Goal: Task Accomplishment & Management: Use online tool/utility

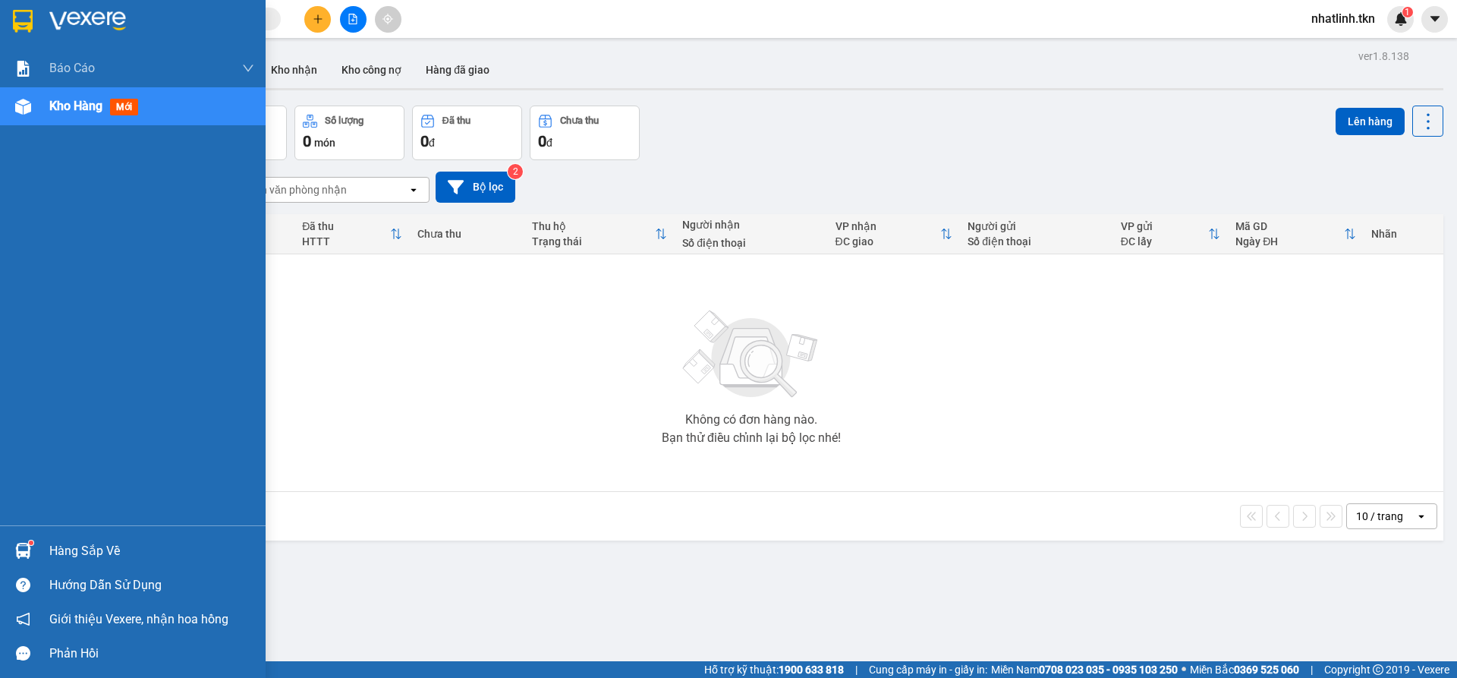
click at [0, 544] on div "Hàng sắp về" at bounding box center [133, 550] width 266 height 34
click at [42, 543] on div "Báo cáo Mẫu 1: Báo cáo dòng tiền theo nhân viên Mẫu 2: Thống kê đơn hàng theo n…" at bounding box center [133, 339] width 266 height 678
click at [42, 545] on div "Hàng sắp về" at bounding box center [133, 550] width 266 height 34
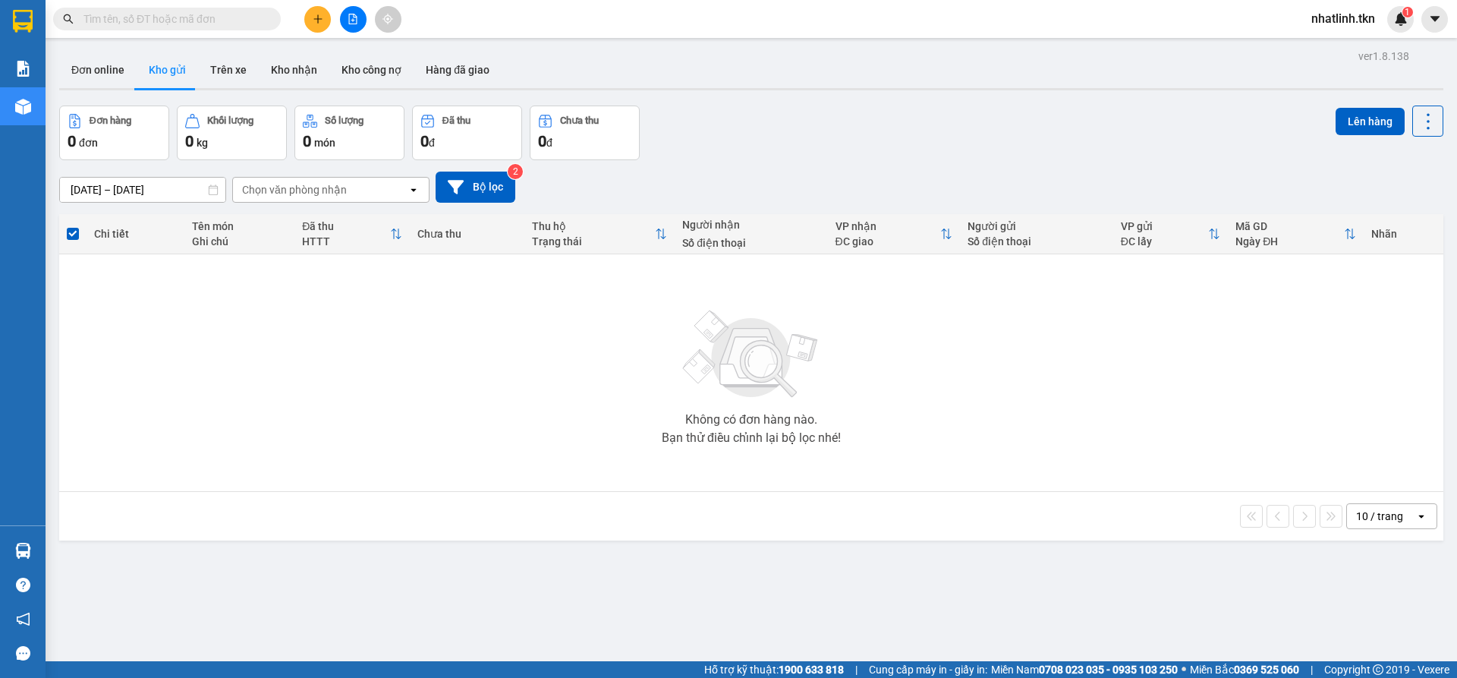
click at [480, 435] on section "Kết quả tìm kiếm ( 0 ) Bộ lọc No Data nhatlinh.tkn 1 Báo cáo Mẫu 1: Báo cáo dòn…" at bounding box center [728, 339] width 1457 height 678
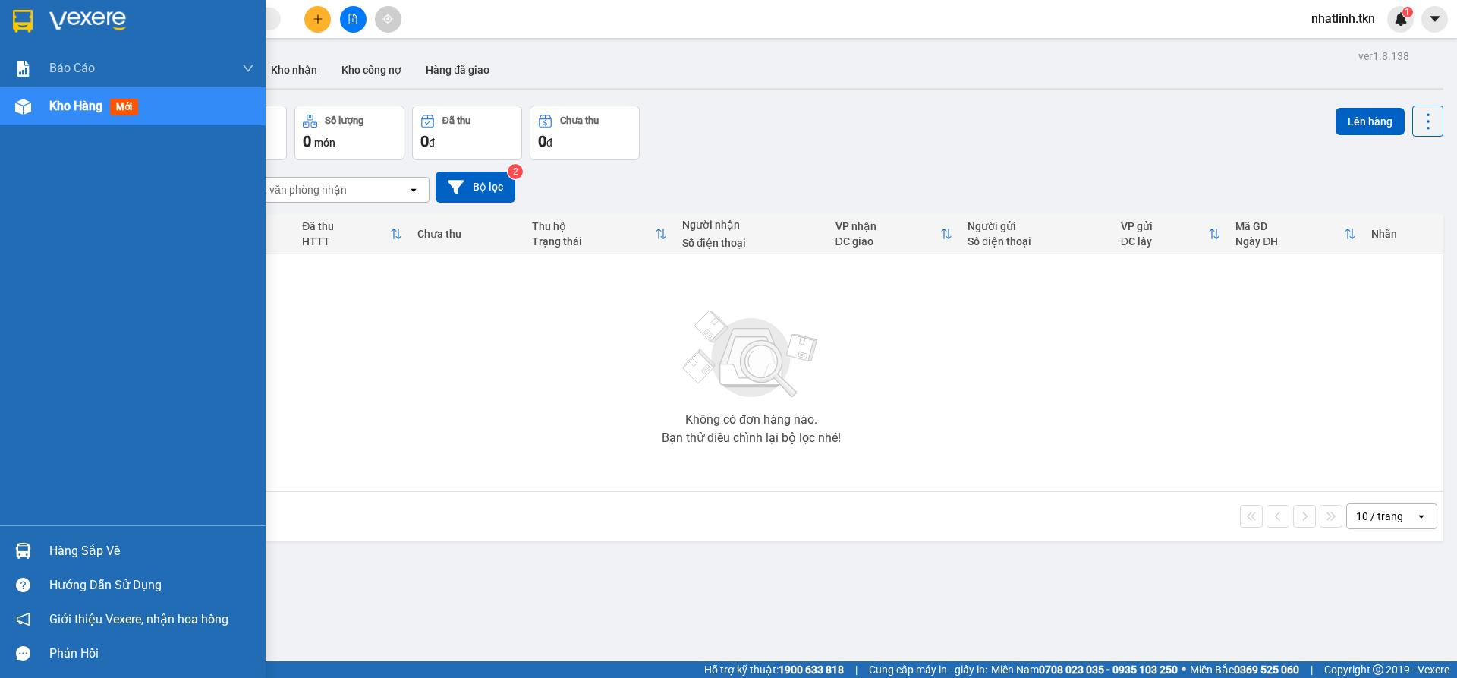
click at [96, 549] on div "Hàng sắp về" at bounding box center [151, 551] width 205 height 23
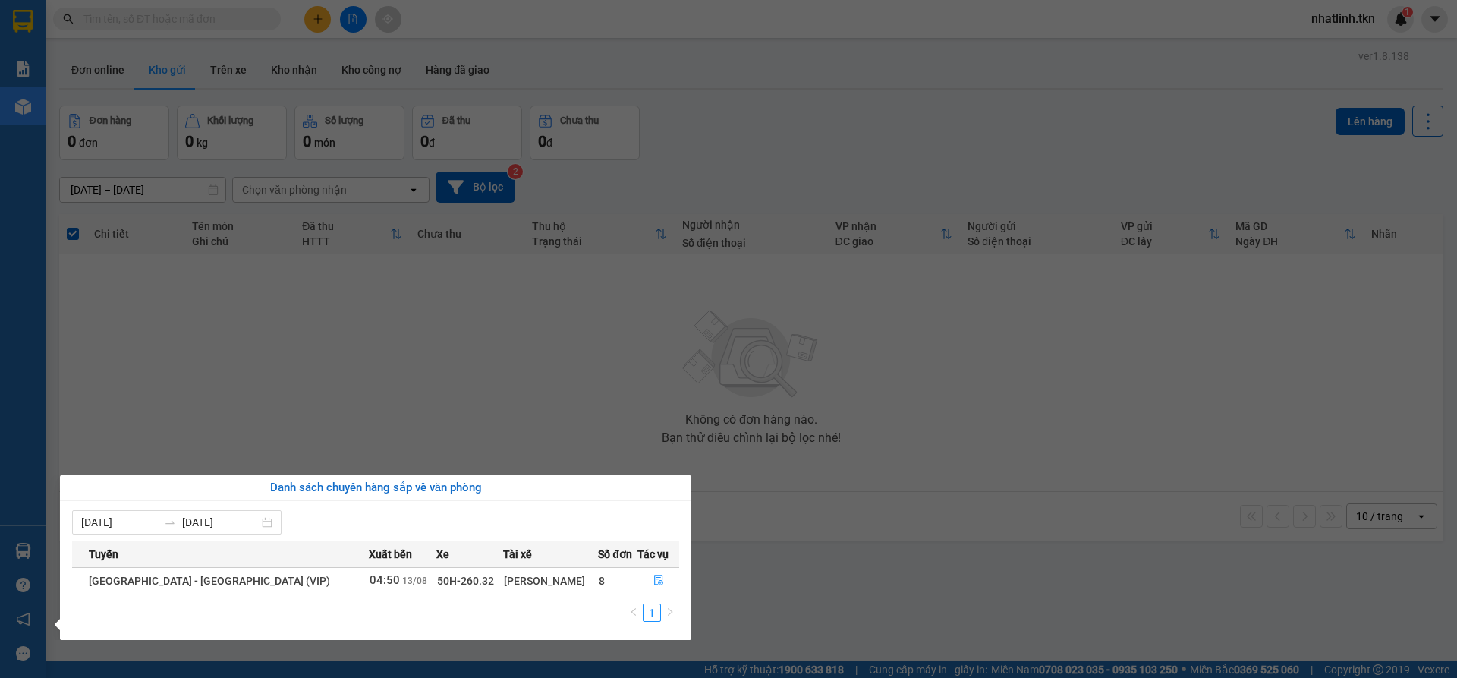
click at [540, 467] on section "Kết quả tìm kiếm ( 0 ) Bộ lọc No Data nhatlinh.tkn 1 Báo cáo Mẫu 1: Báo cáo dòn…" at bounding box center [728, 339] width 1457 height 678
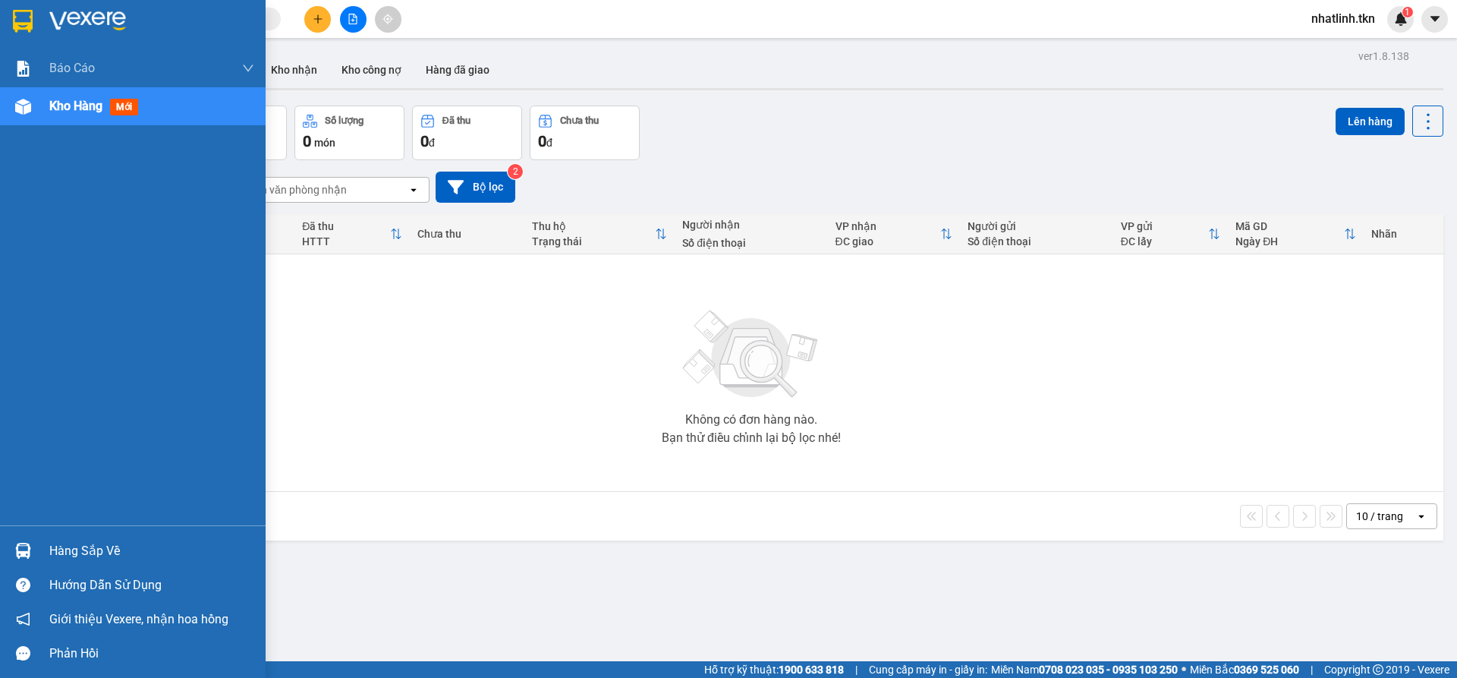
click at [33, 550] on div at bounding box center [23, 550] width 27 height 27
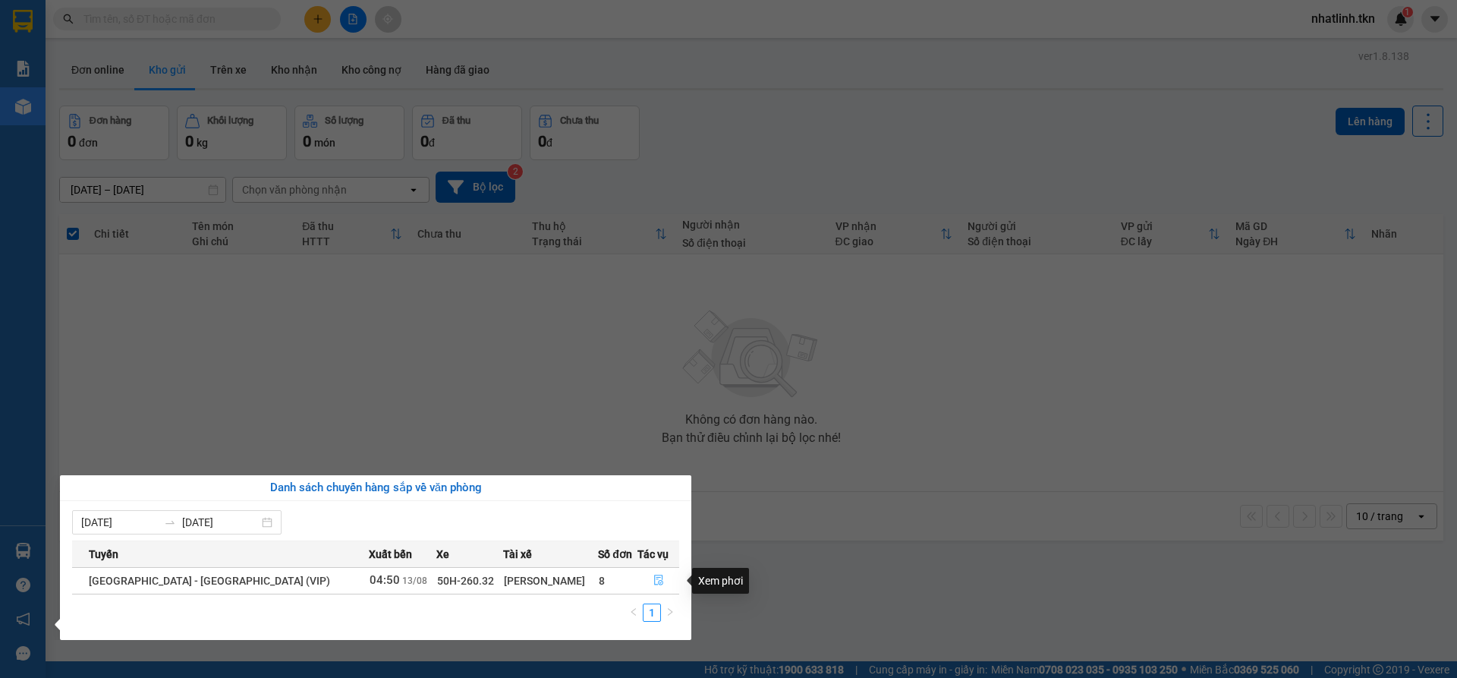
click at [653, 581] on icon "file-done" at bounding box center [658, 579] width 11 height 11
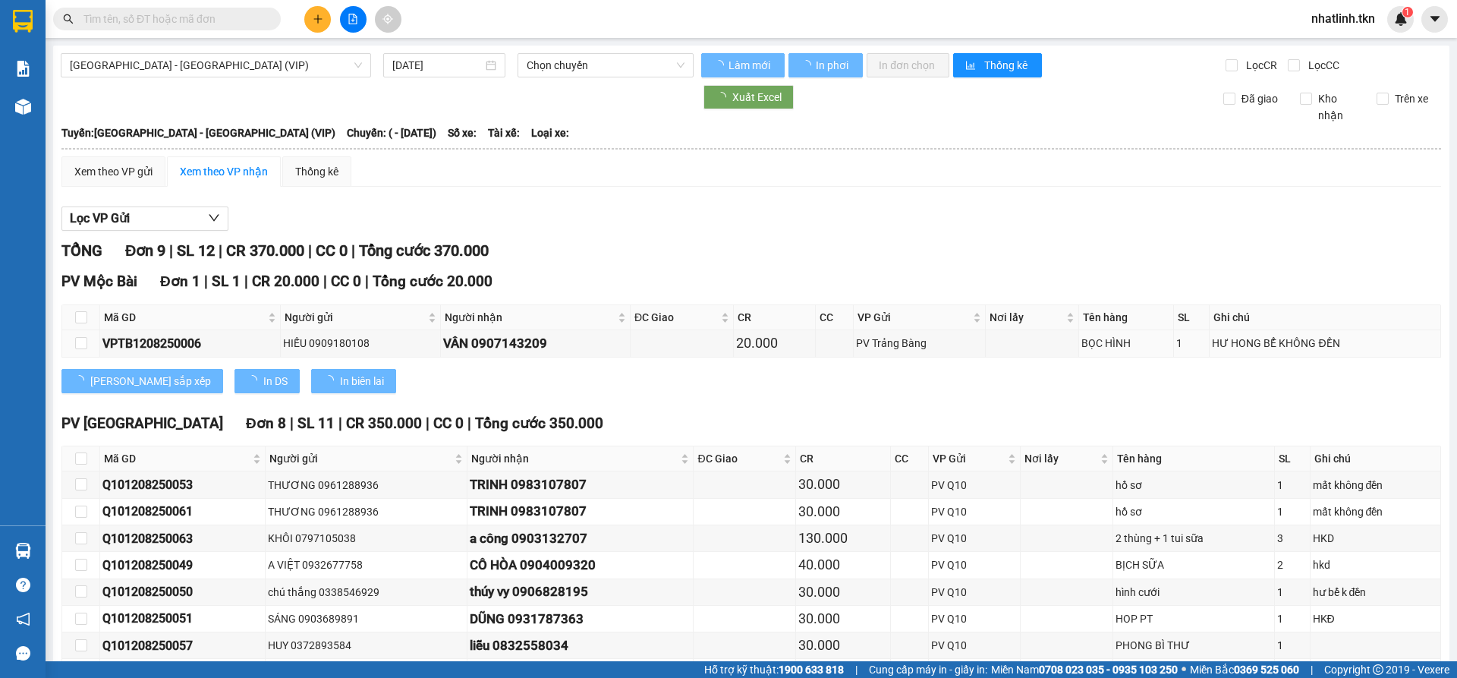
type input "[DATE]"
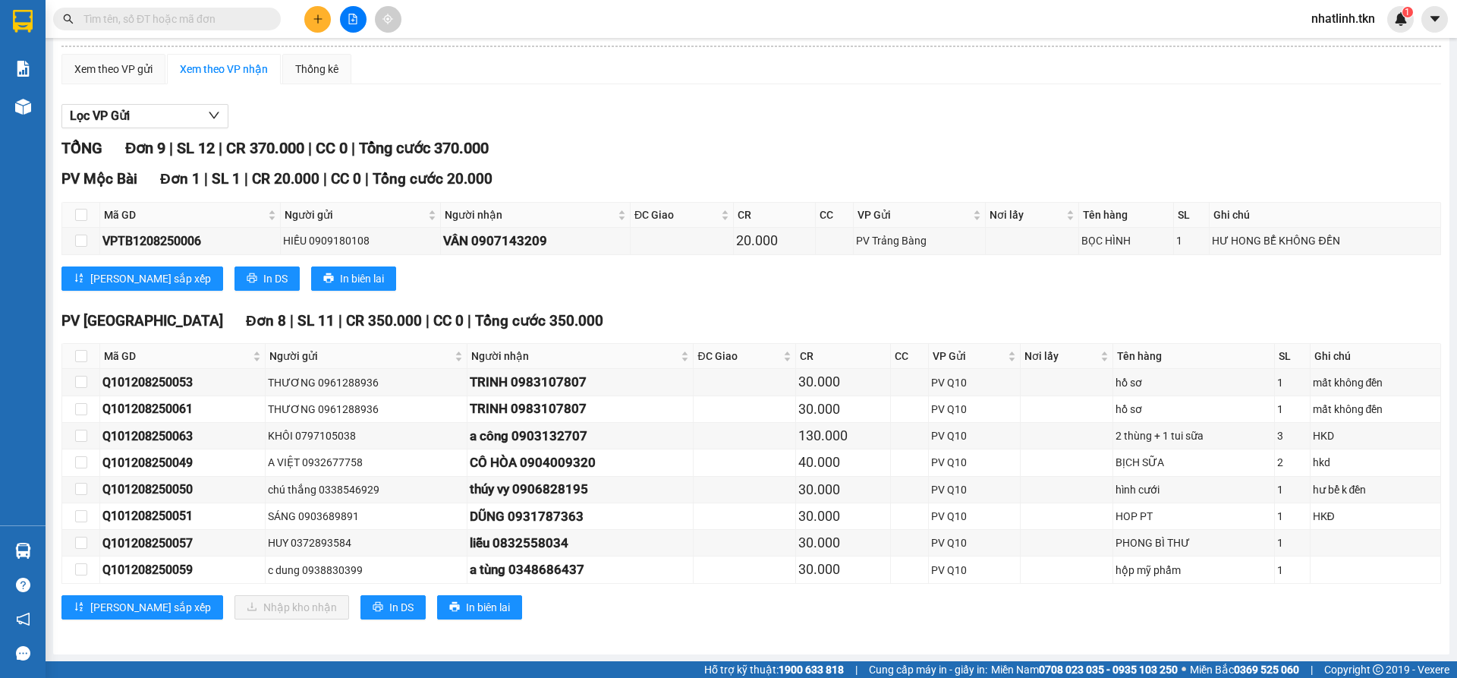
scroll to position [103, 0]
click at [81, 386] on input "checkbox" at bounding box center [81, 381] width 12 height 12
checkbox input "true"
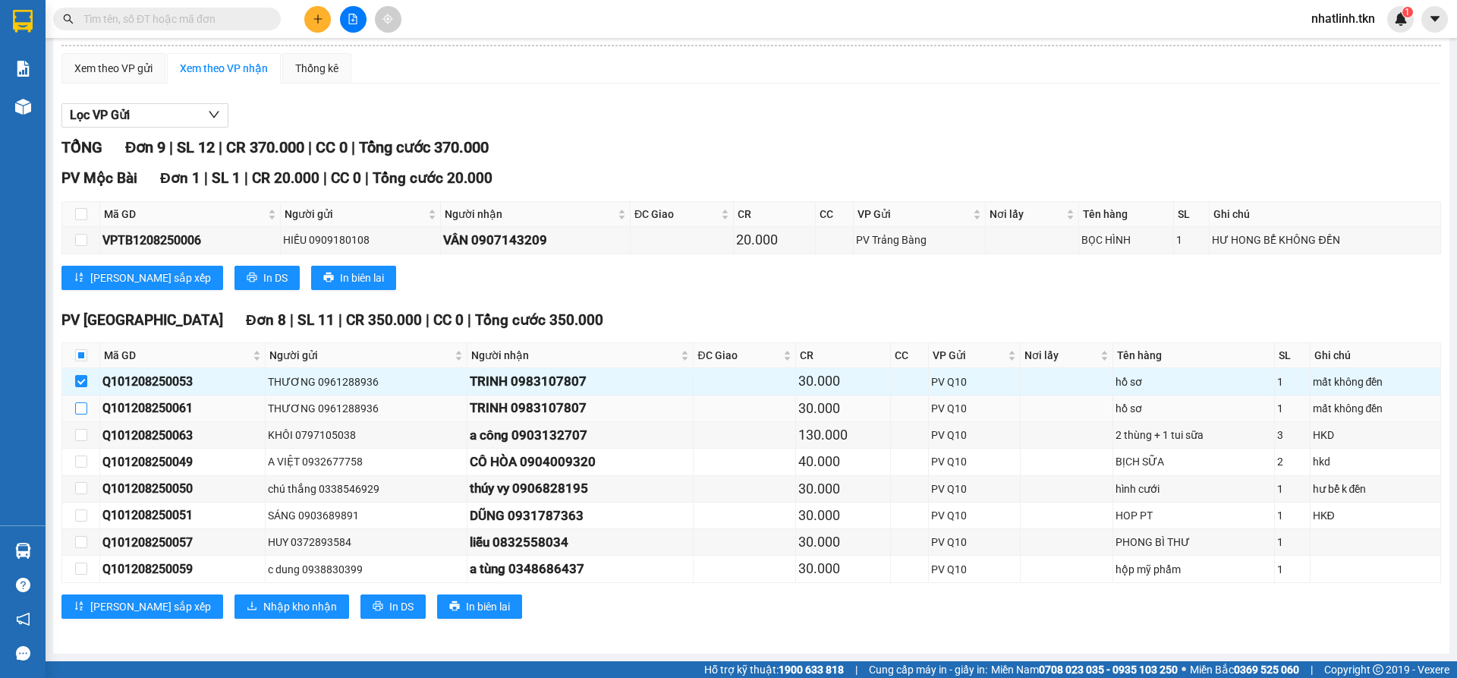
click at [82, 405] on input "checkbox" at bounding box center [81, 408] width 12 height 12
checkbox input "true"
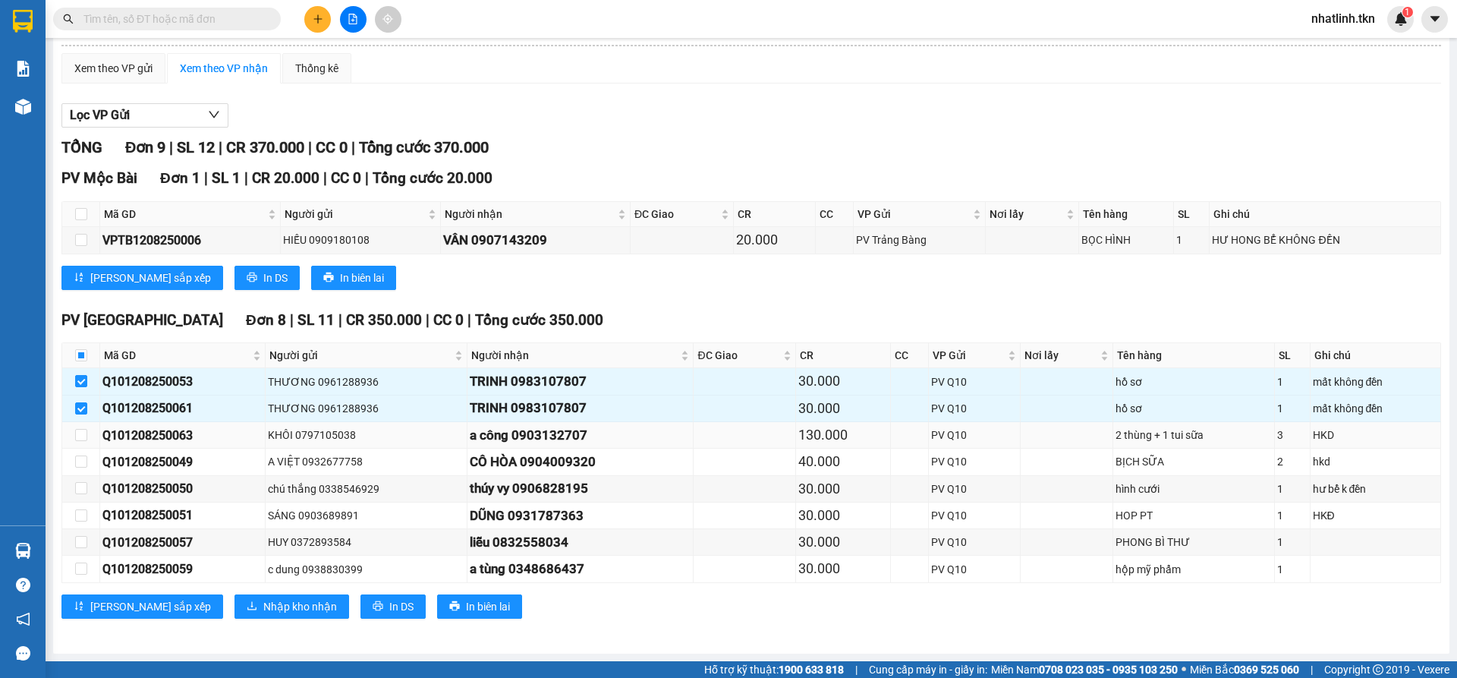
click at [88, 440] on td at bounding box center [81, 435] width 38 height 27
click at [85, 440] on input "checkbox" at bounding box center [81, 435] width 12 height 12
checkbox input "true"
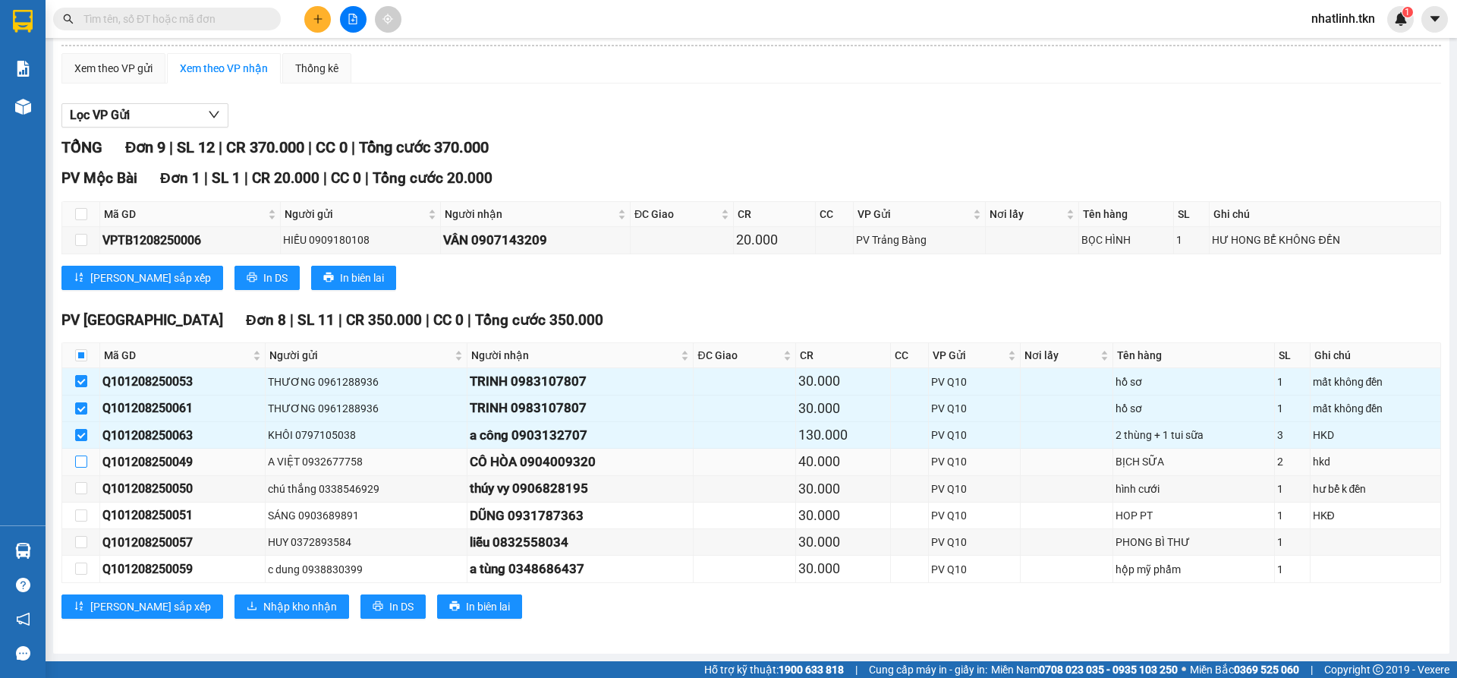
click at [86, 455] on label at bounding box center [81, 461] width 12 height 17
click at [86, 455] on input "checkbox" at bounding box center [81, 461] width 12 height 12
checkbox input "true"
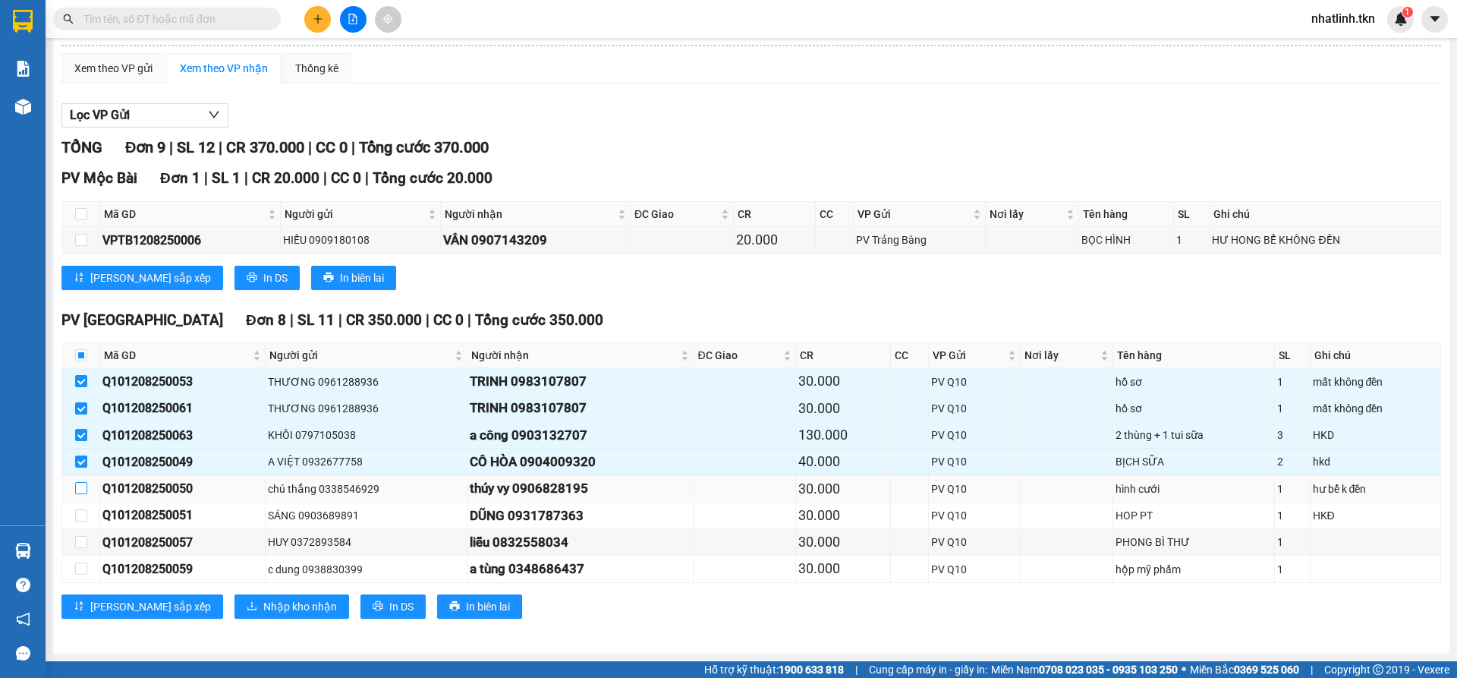
click at [83, 486] on input "checkbox" at bounding box center [81, 488] width 12 height 12
checkbox input "true"
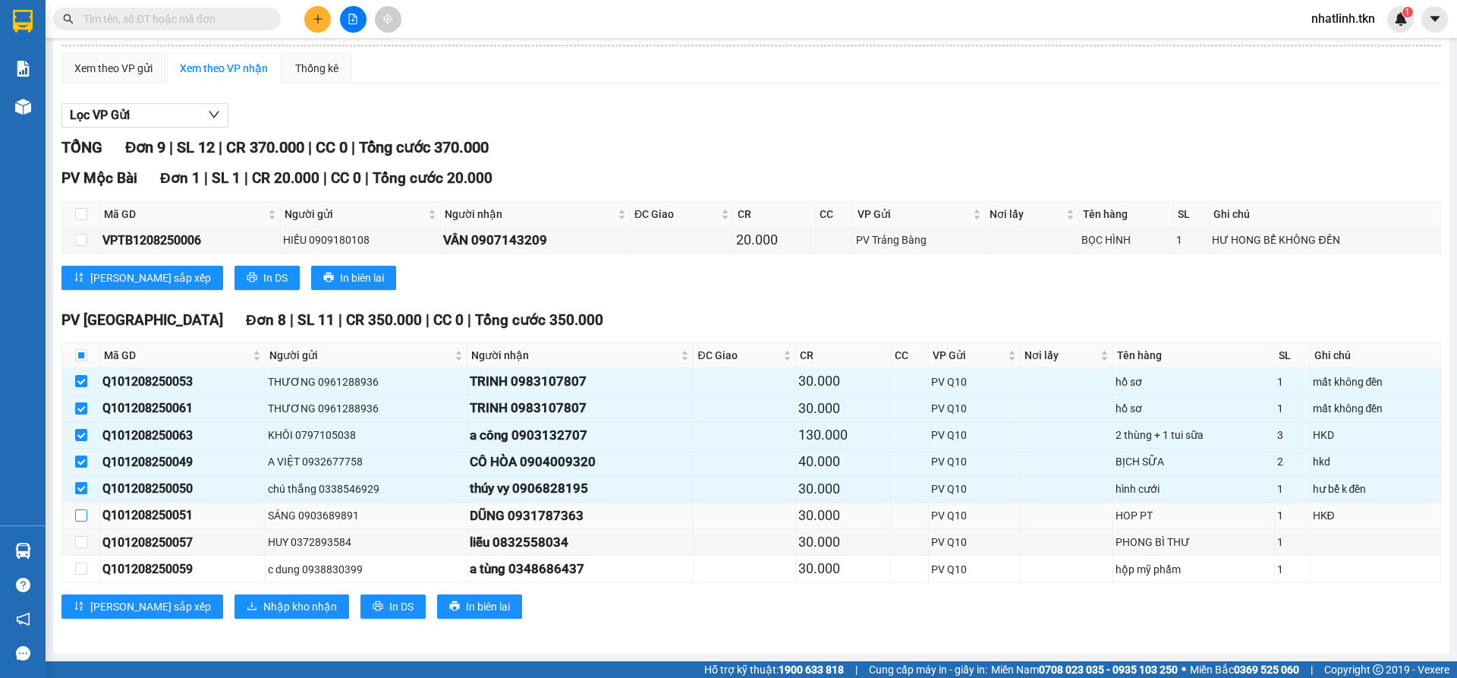
click at [81, 512] on input "checkbox" at bounding box center [81, 515] width 12 height 12
checkbox input "true"
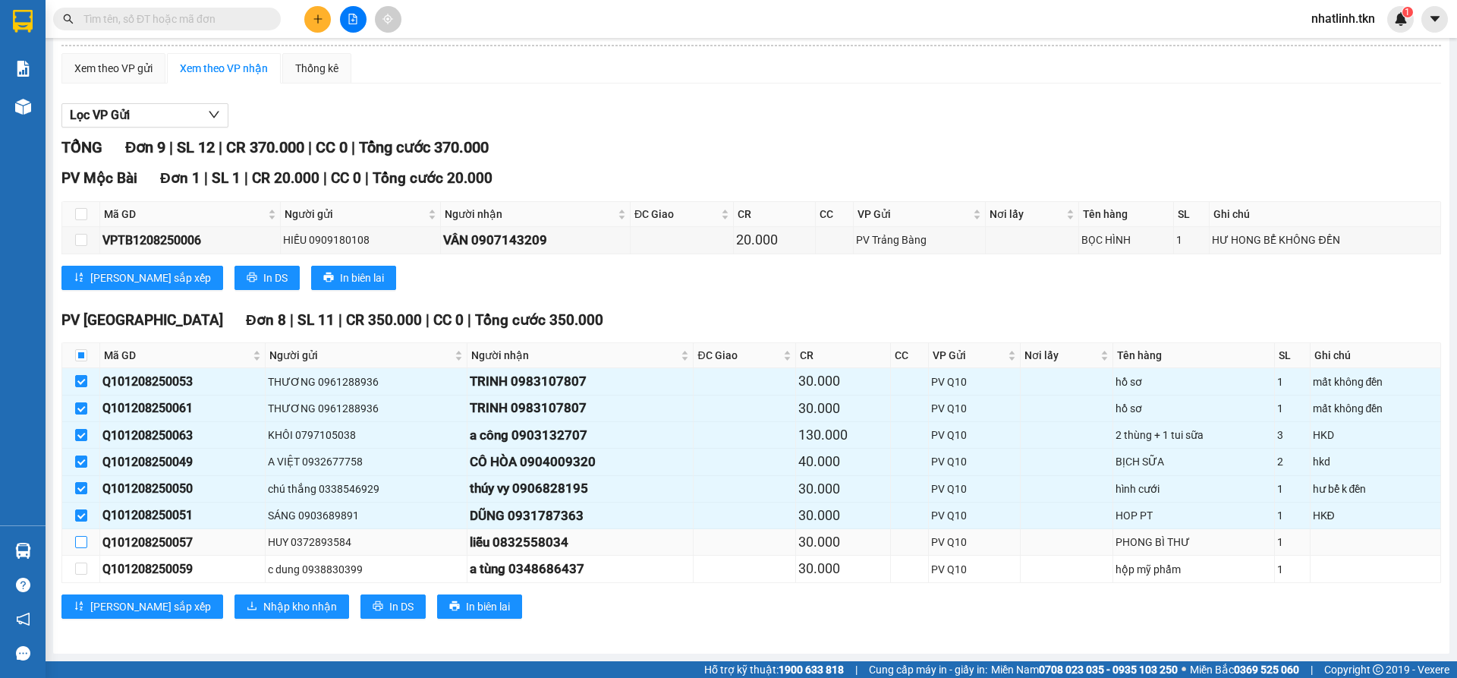
click at [77, 544] on input "checkbox" at bounding box center [81, 542] width 12 height 12
checkbox input "true"
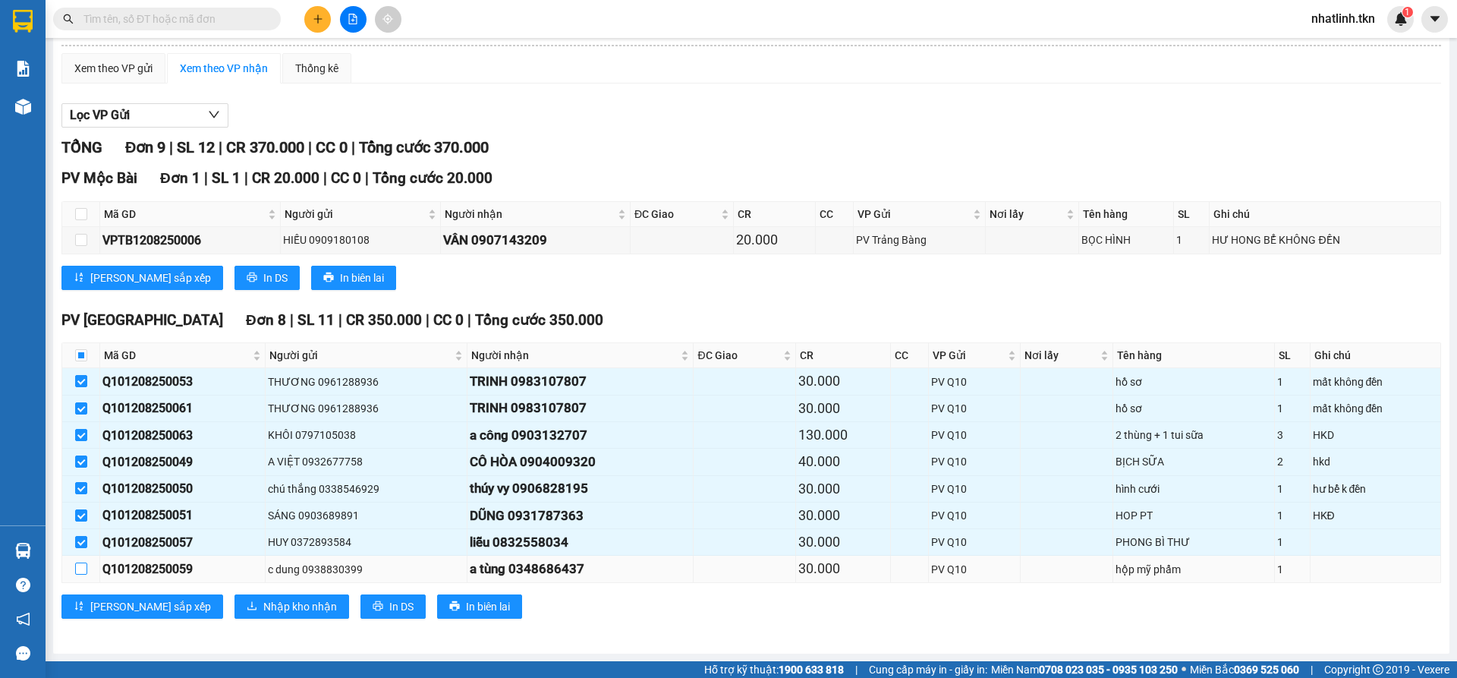
click at [77, 562] on input "checkbox" at bounding box center [81, 568] width 12 height 12
checkbox input "true"
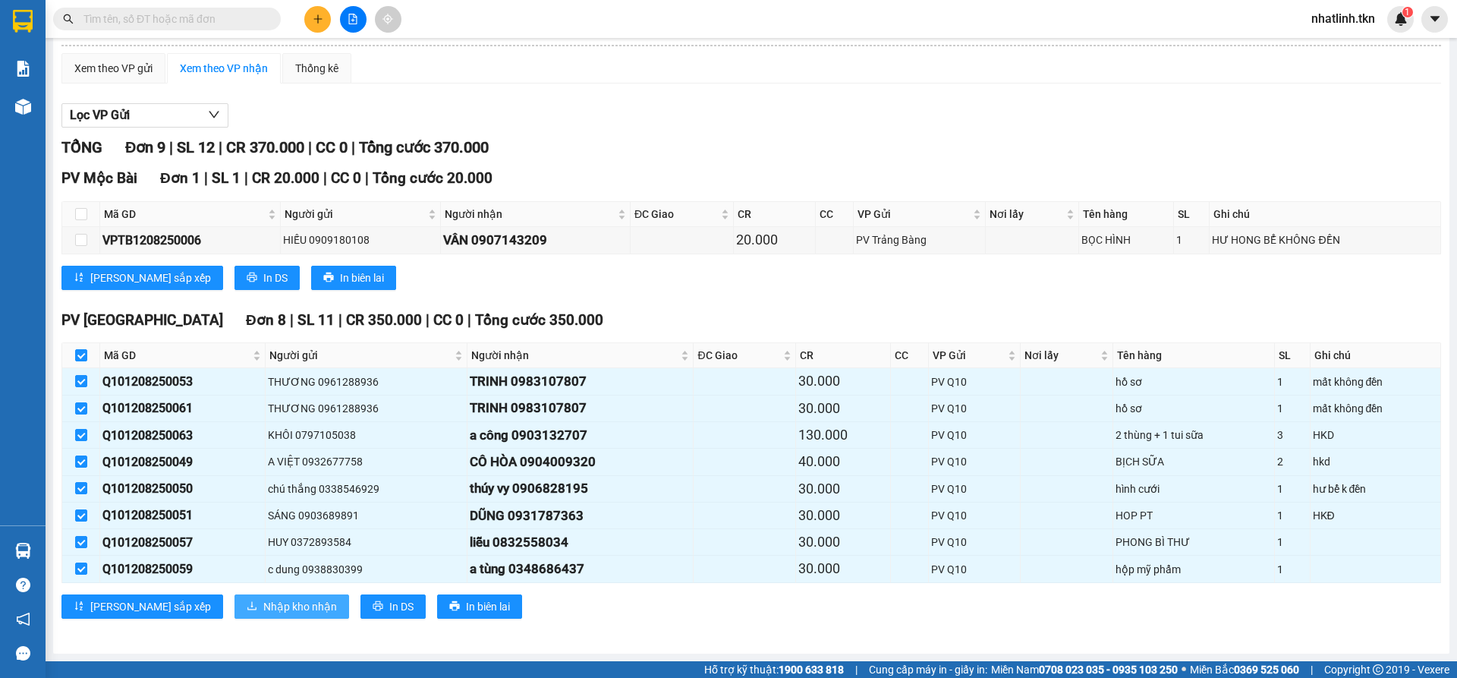
click at [263, 602] on span "Nhập kho nhận" at bounding box center [300, 606] width 74 height 17
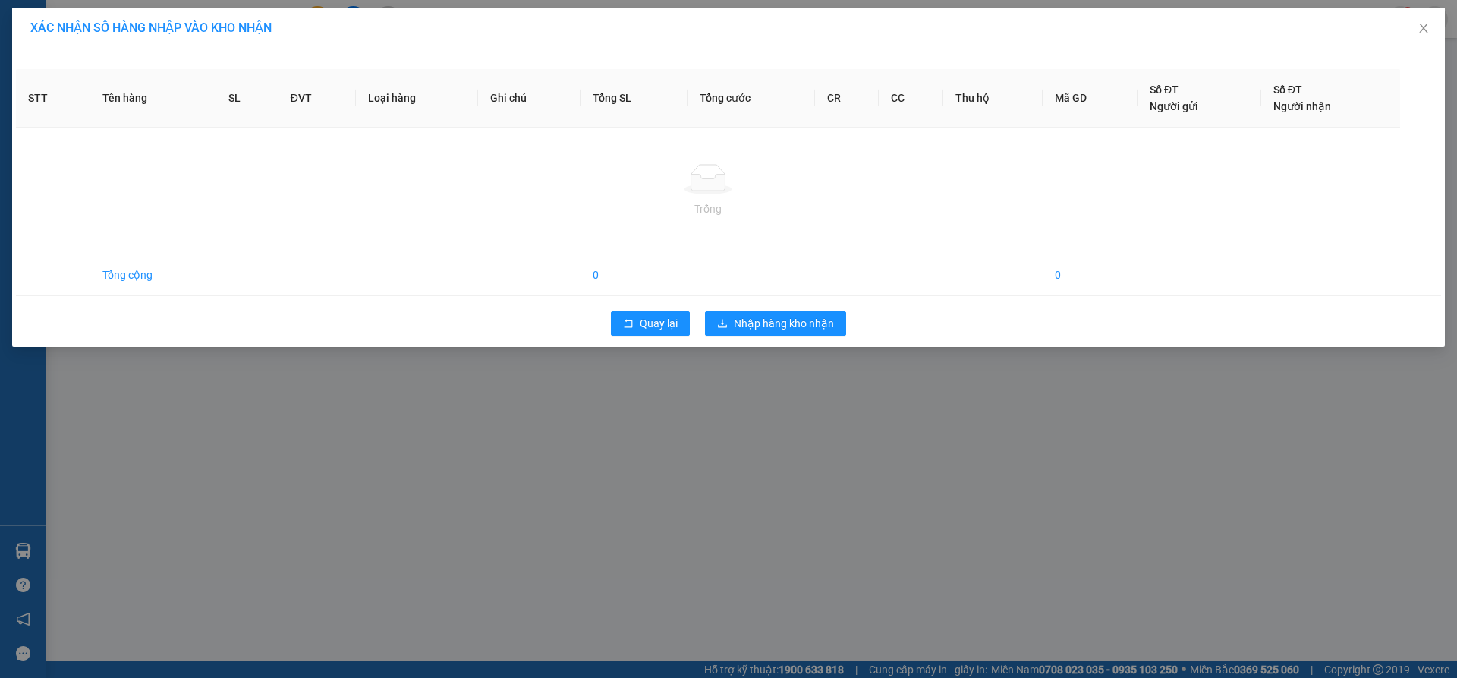
click at [776, 423] on div "XÁC NHẬN SỐ HÀNG NHẬP VÀO KHO NHẬN STT Tên hàng SL ĐVT Loại hàng Ghi chú Tổng S…" at bounding box center [728, 339] width 1457 height 678
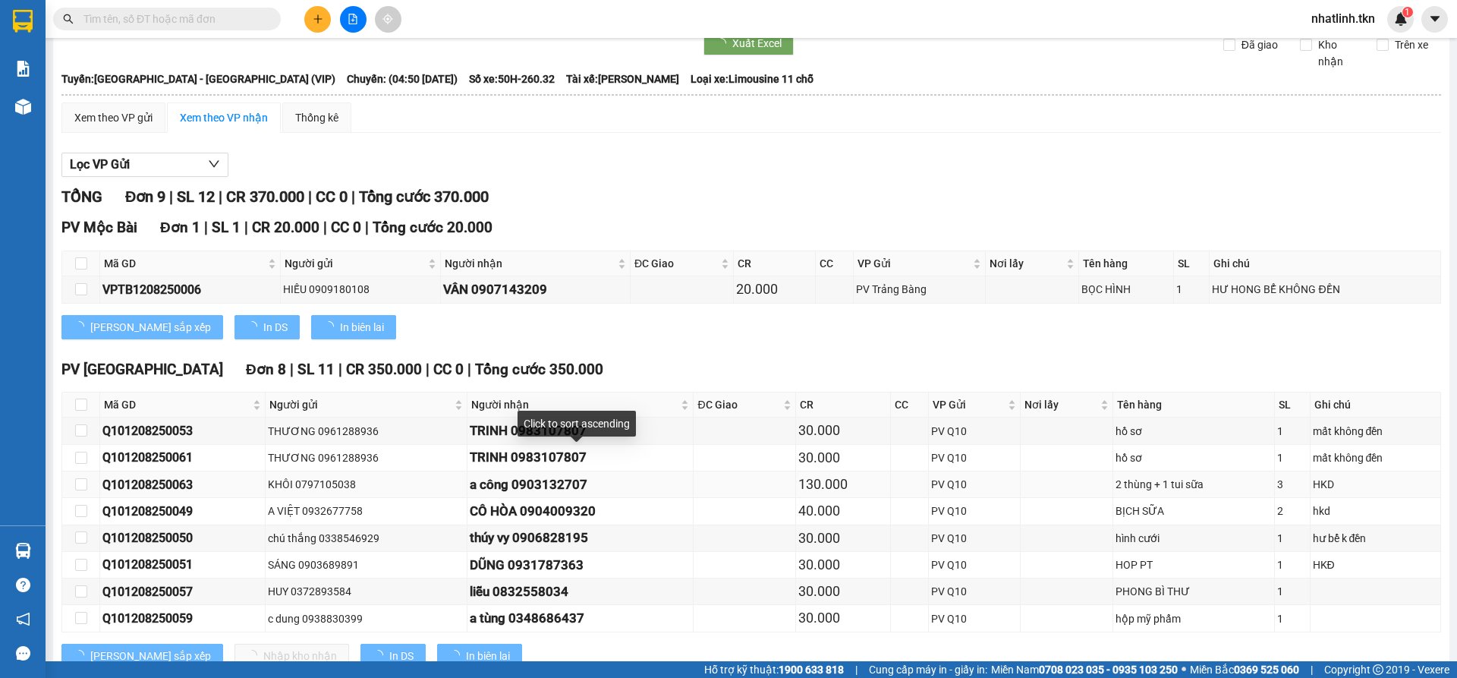
scroll to position [103, 0]
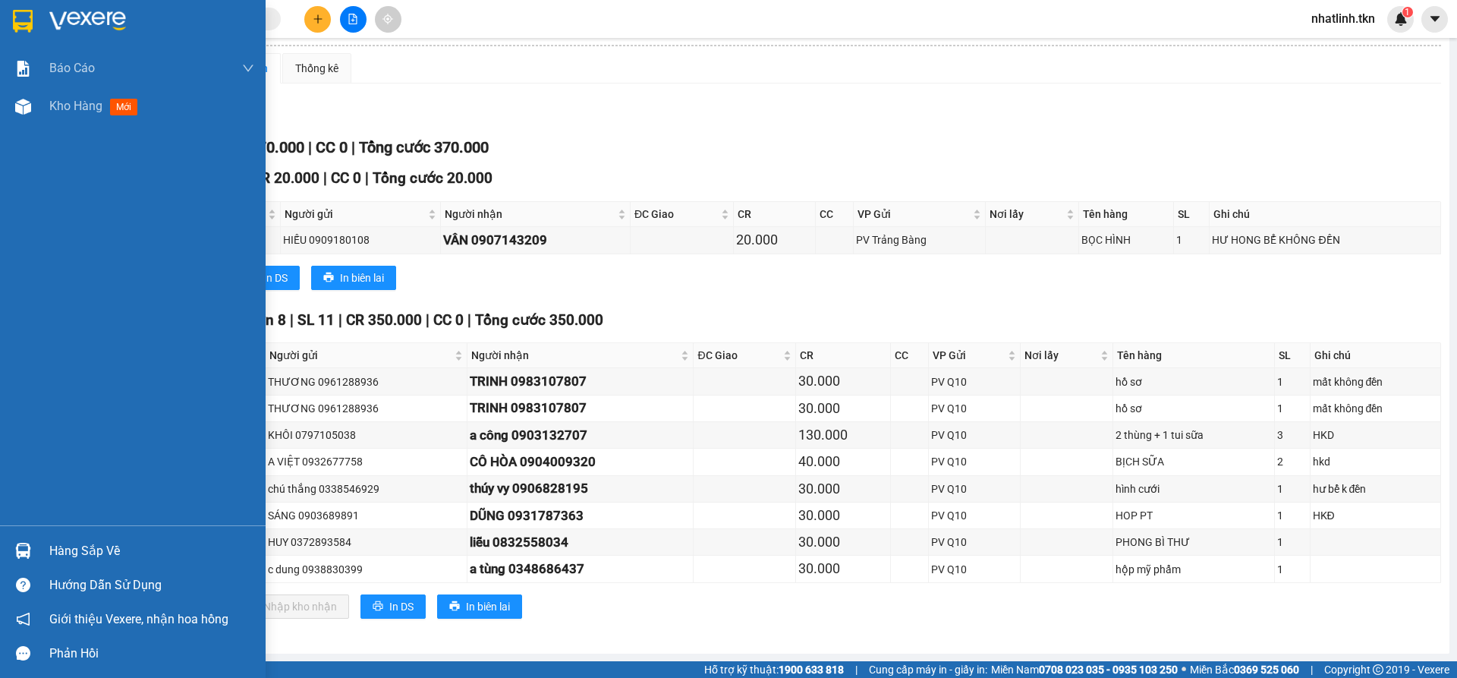
click at [30, 30] on img at bounding box center [23, 21] width 20 height 23
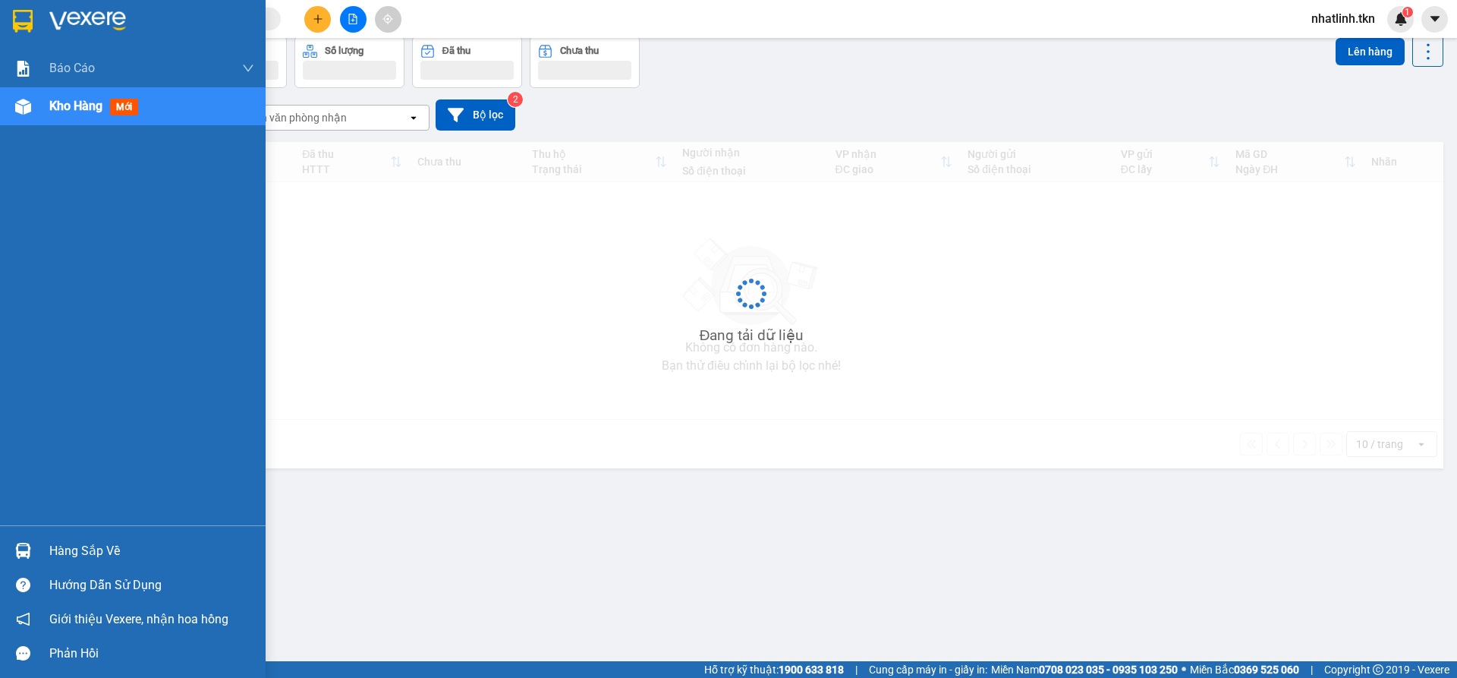
scroll to position [70, 0]
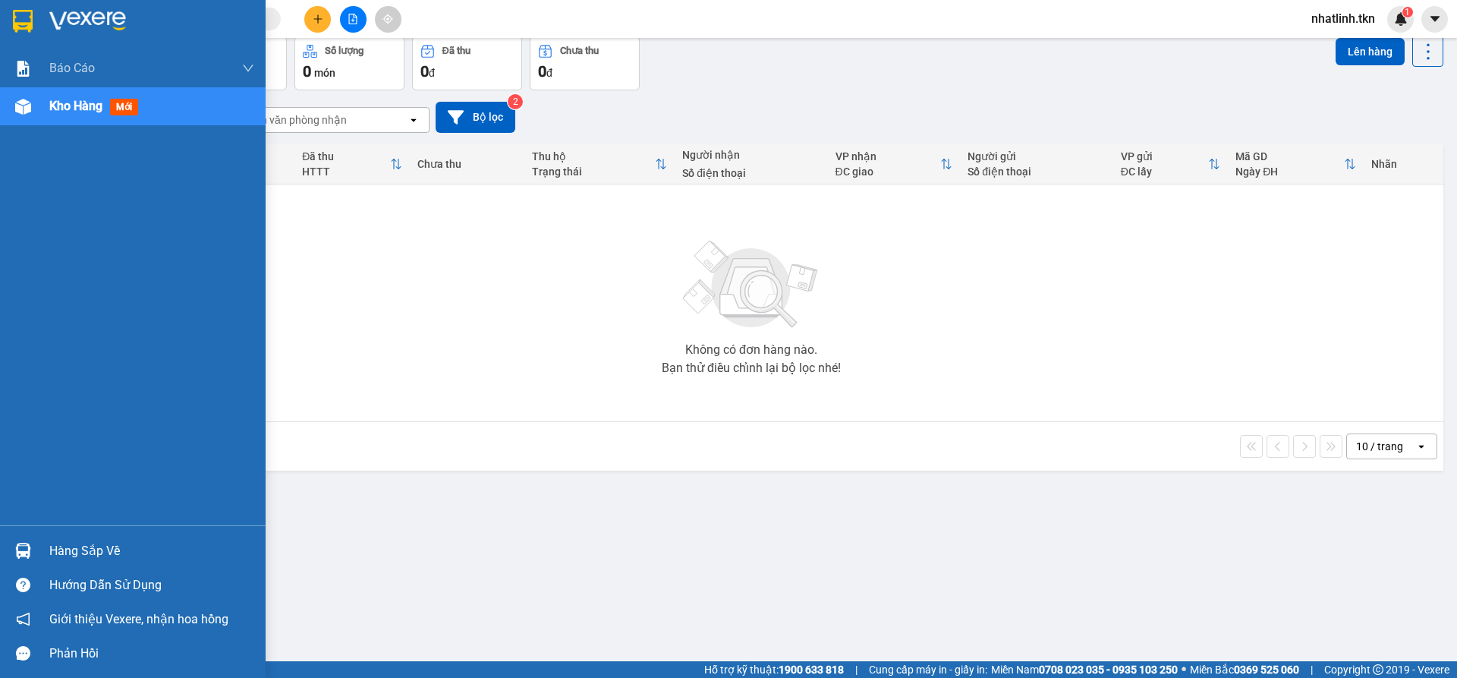
click at [45, 551] on div "Hàng sắp về" at bounding box center [133, 550] width 266 height 34
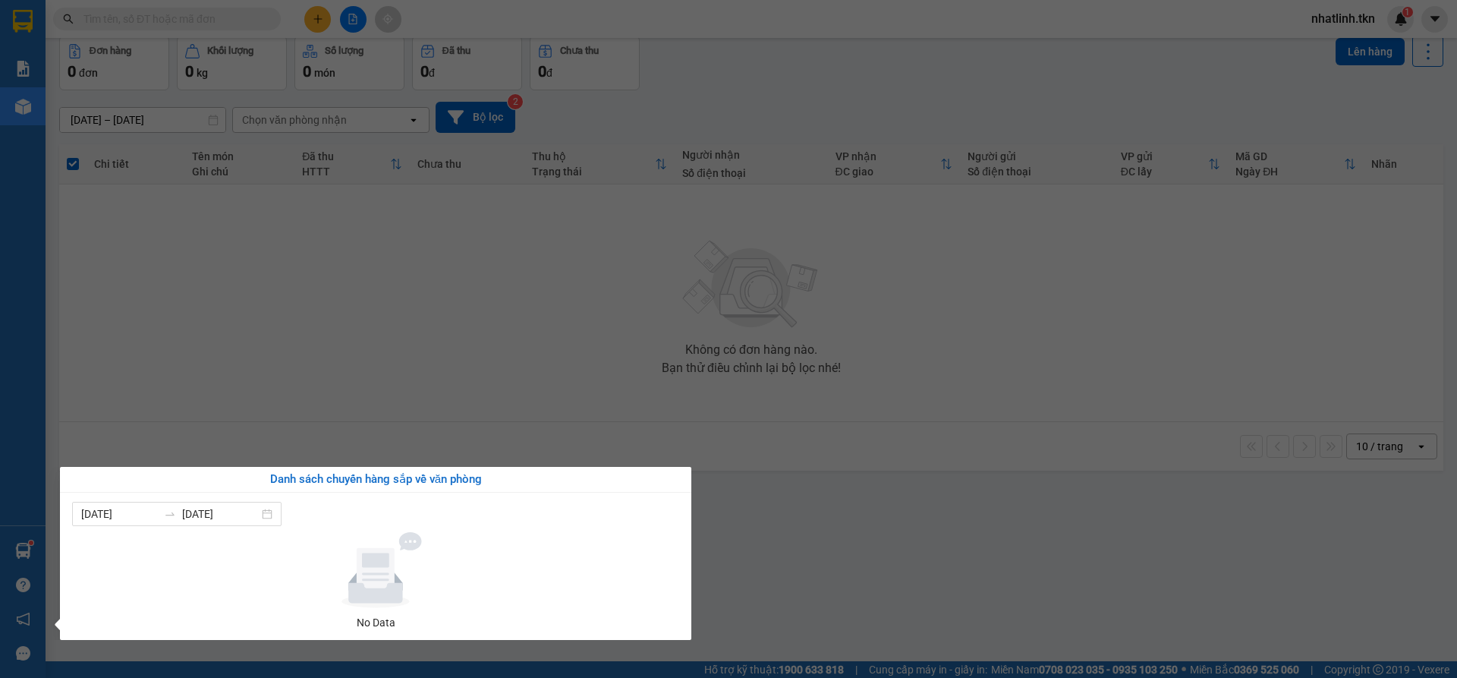
click at [651, 431] on section "Kết quả tìm kiếm ( 0 ) Bộ lọc No Data nhatlinh.tkn 1 Báo cáo Mẫu 1: Báo cáo dòn…" at bounding box center [728, 339] width 1457 height 678
